Goal: Navigation & Orientation: Find specific page/section

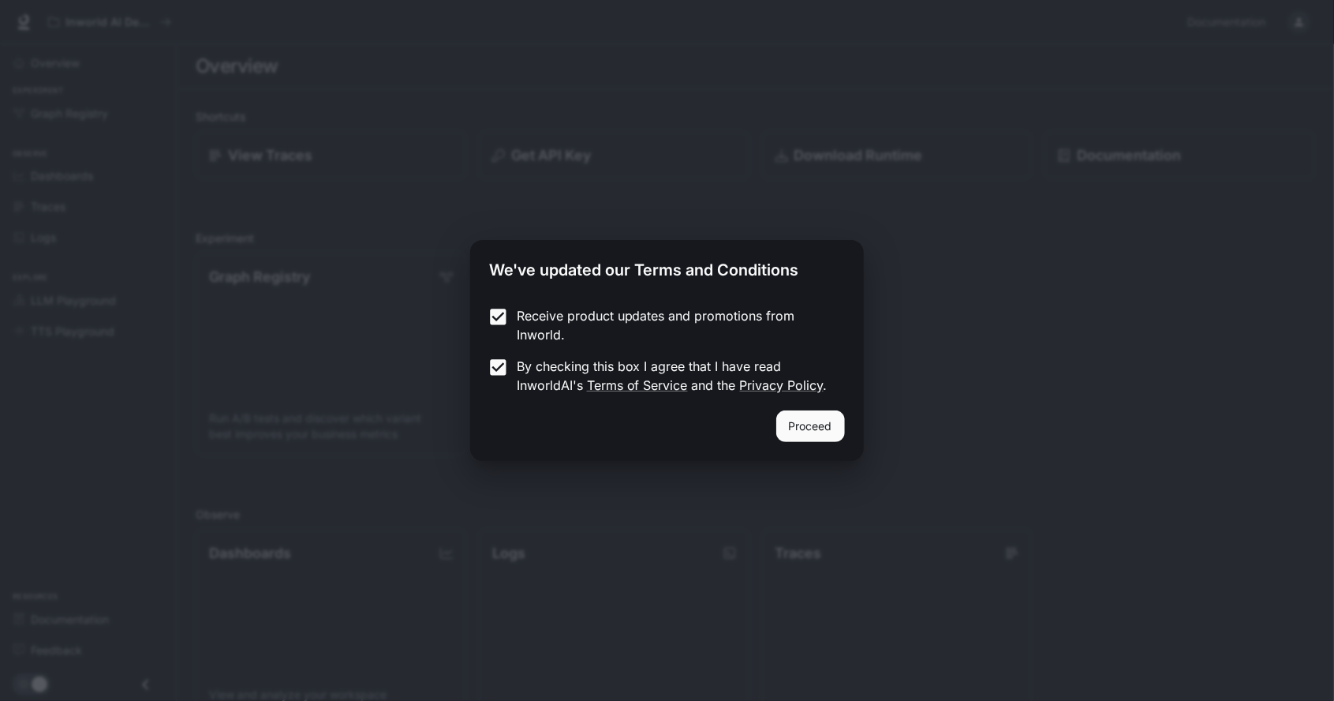
click at [821, 415] on button "Proceed" at bounding box center [810, 426] width 69 height 32
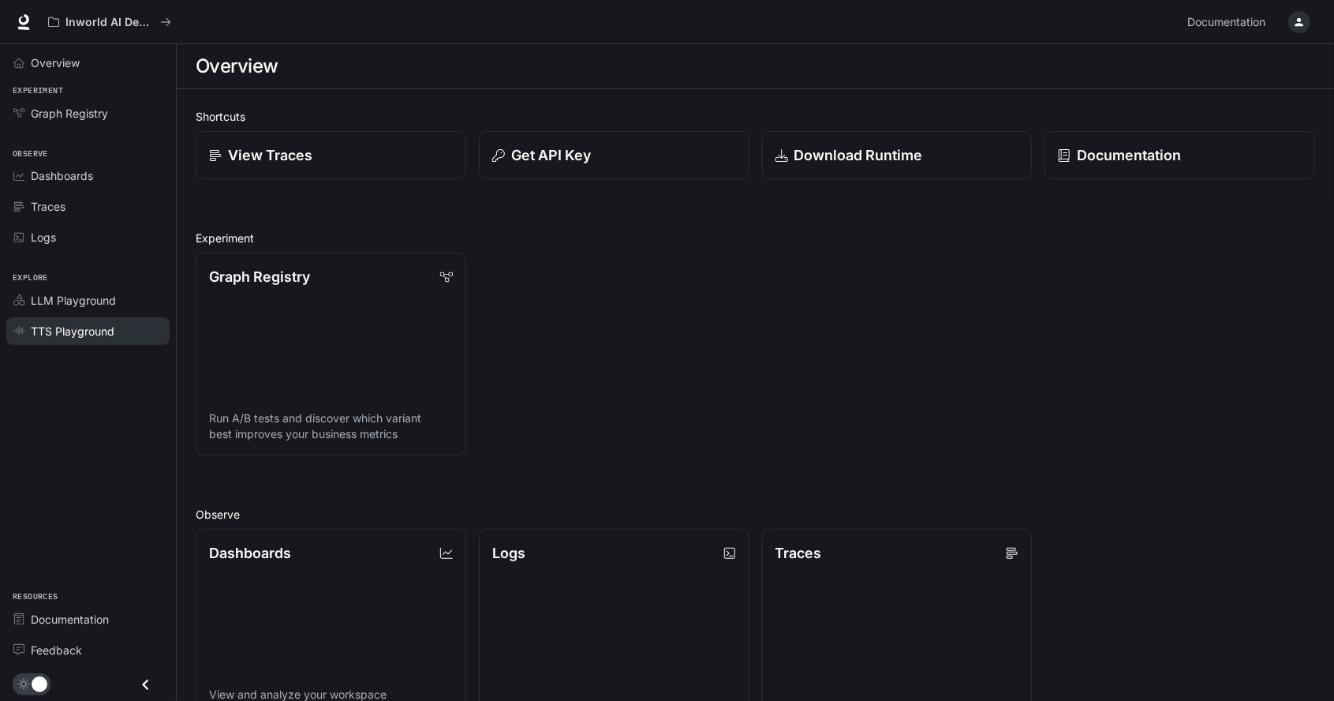
click at [27, 317] on link "TTS Playground" at bounding box center [87, 331] width 163 height 28
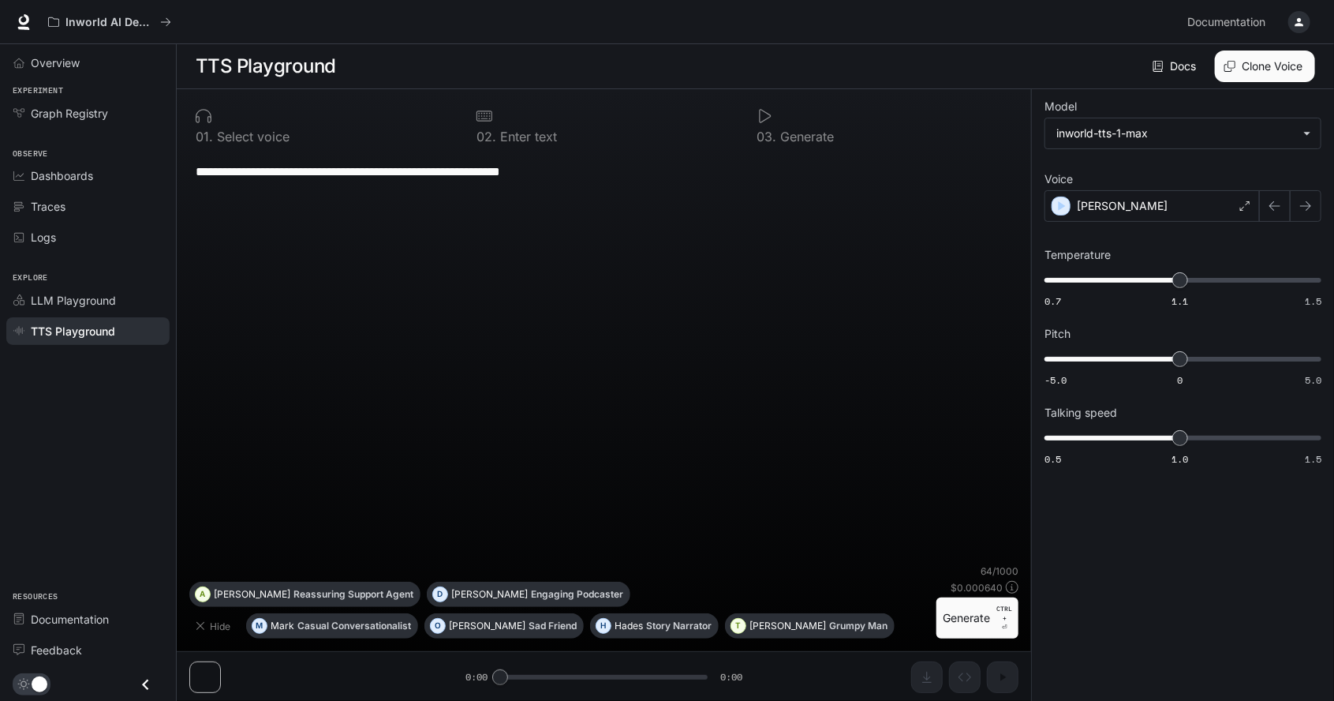
scroll to position [76, 0]
click at [7, 302] on link "LLM Playground" at bounding box center [87, 300] width 163 height 28
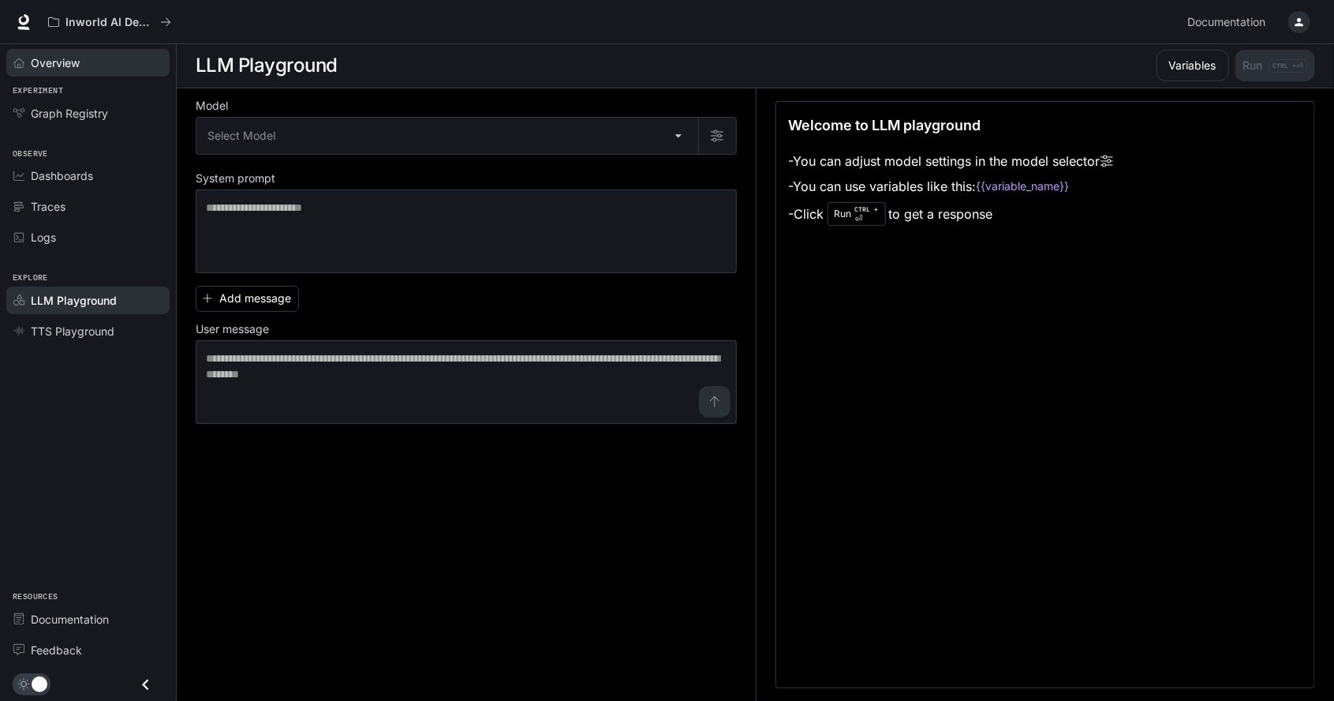
click at [9, 69] on link "Overview" at bounding box center [87, 63] width 163 height 28
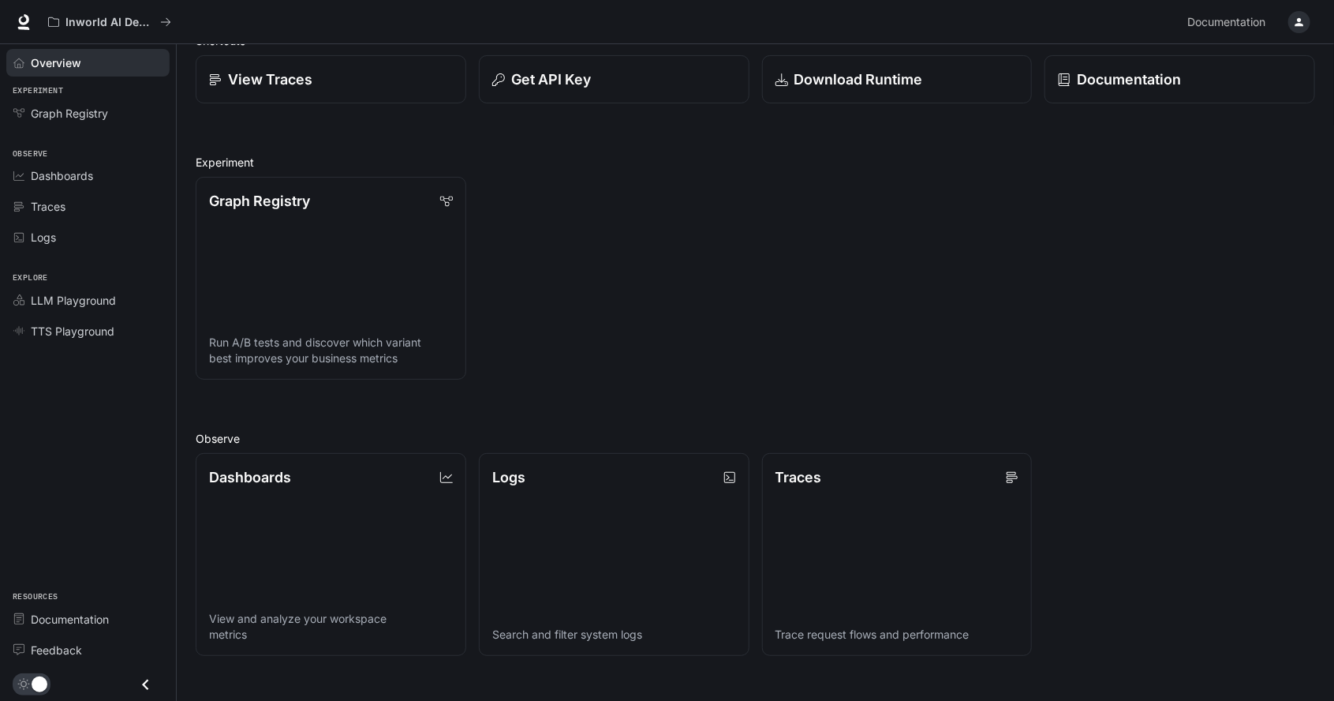
click at [148, 698] on button "Close drawer" at bounding box center [146, 684] width 36 height 32
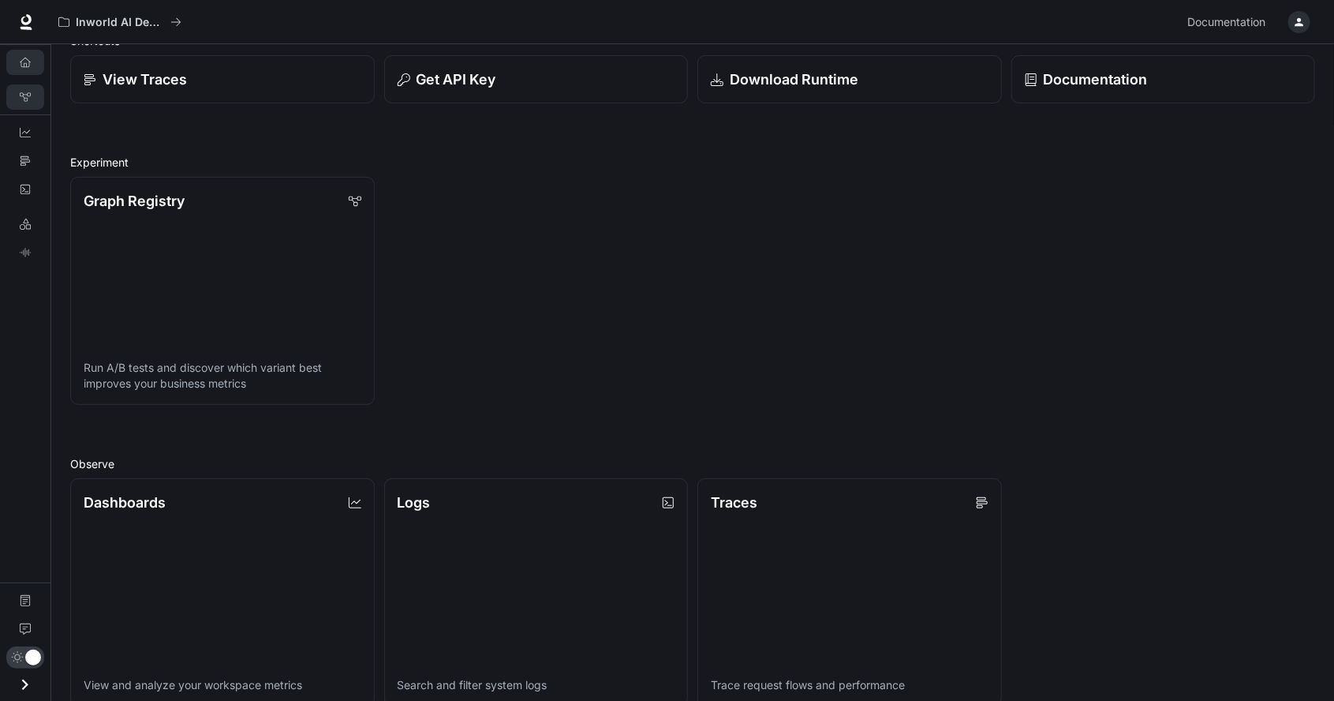
click at [17, 102] on link "Graph Registry" at bounding box center [25, 96] width 38 height 25
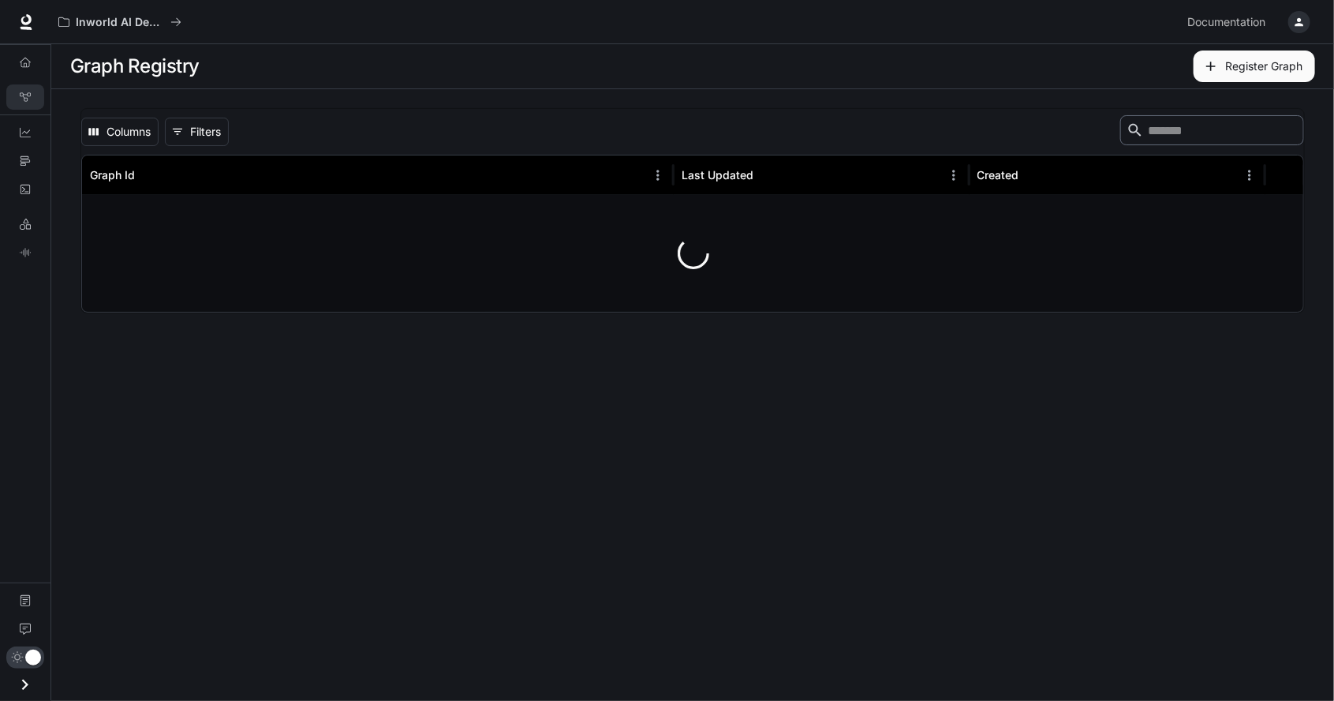
scroll to position [76, 0]
